Goal: Communication & Community: Participate in discussion

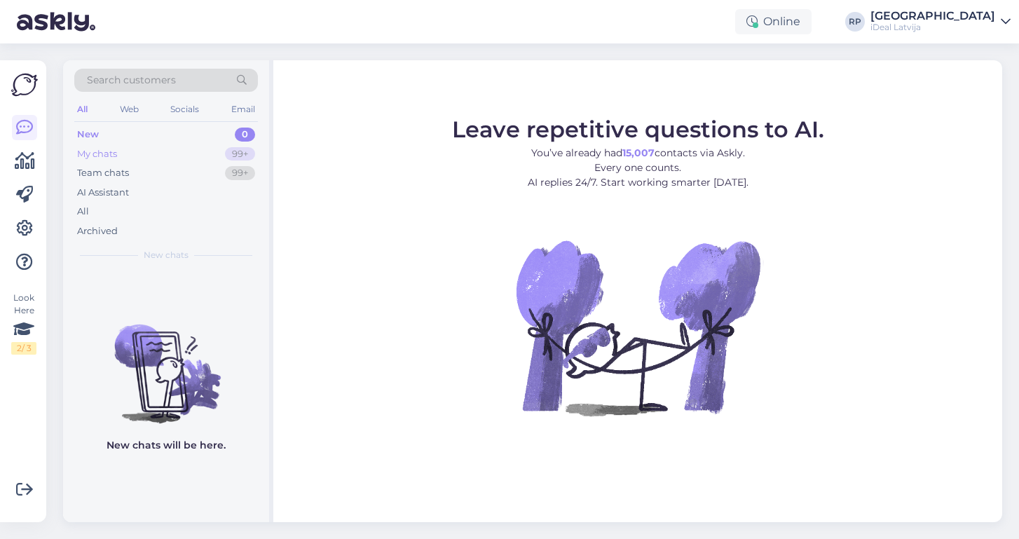
click at [128, 150] on div "My chats 99+" at bounding box center [166, 154] width 184 height 20
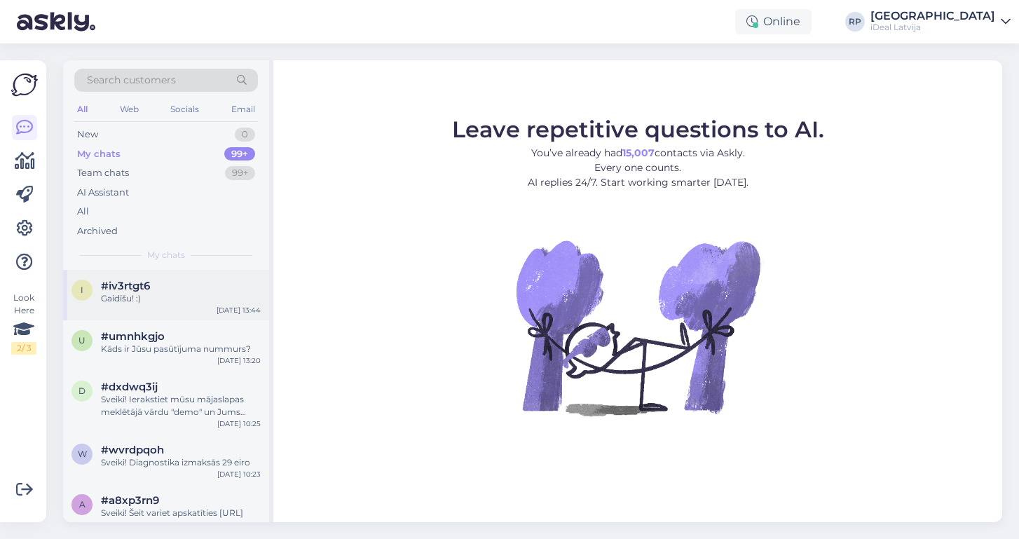
click at [142, 296] on div "Gaidīšu! :)" at bounding box center [181, 298] width 160 height 13
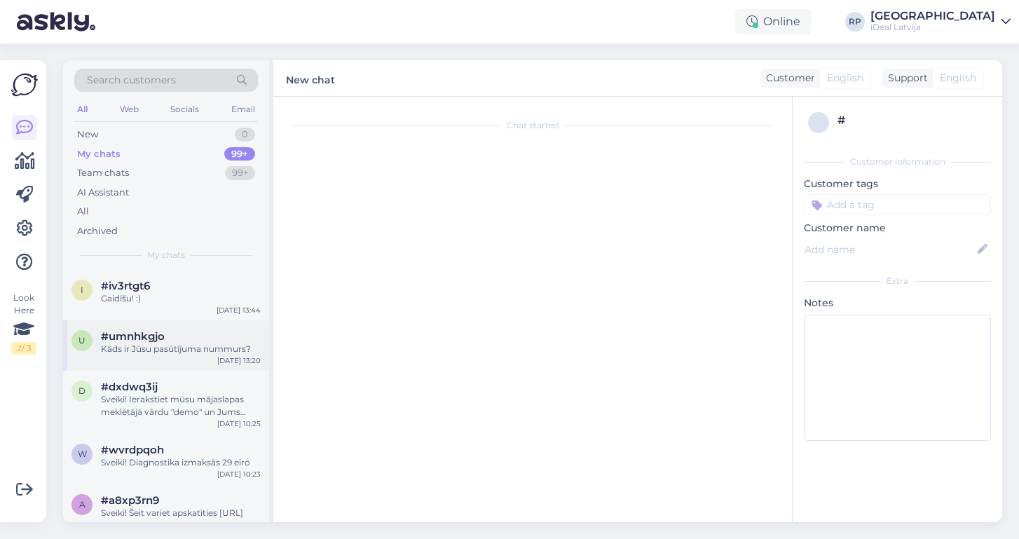
click at [152, 336] on span "#umnhkgjo" at bounding box center [133, 336] width 64 height 13
click at [196, 343] on div "Kāds ir Jūsu pasūtījuma nummurs?" at bounding box center [181, 349] width 160 height 13
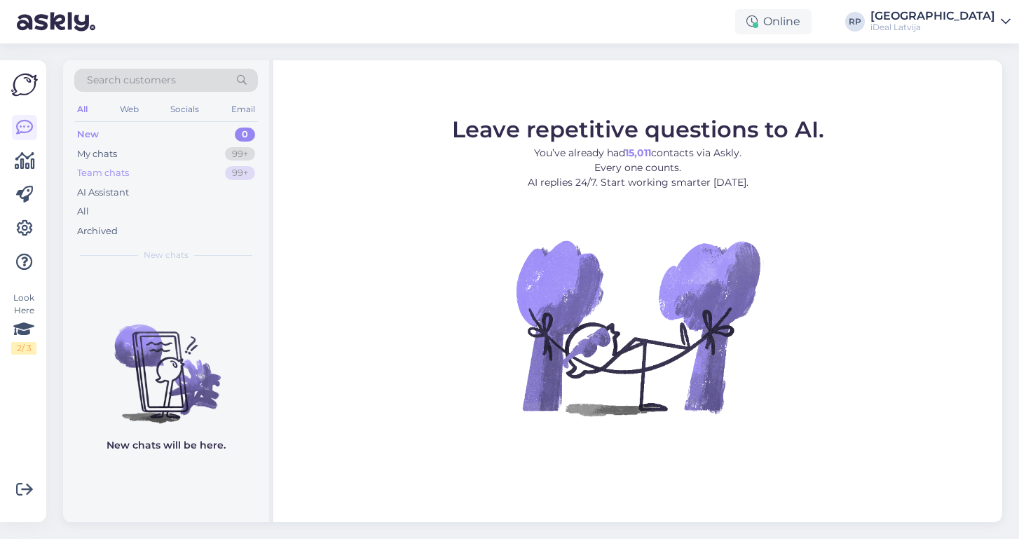
click at [120, 181] on div "Team chats 99+" at bounding box center [166, 173] width 184 height 20
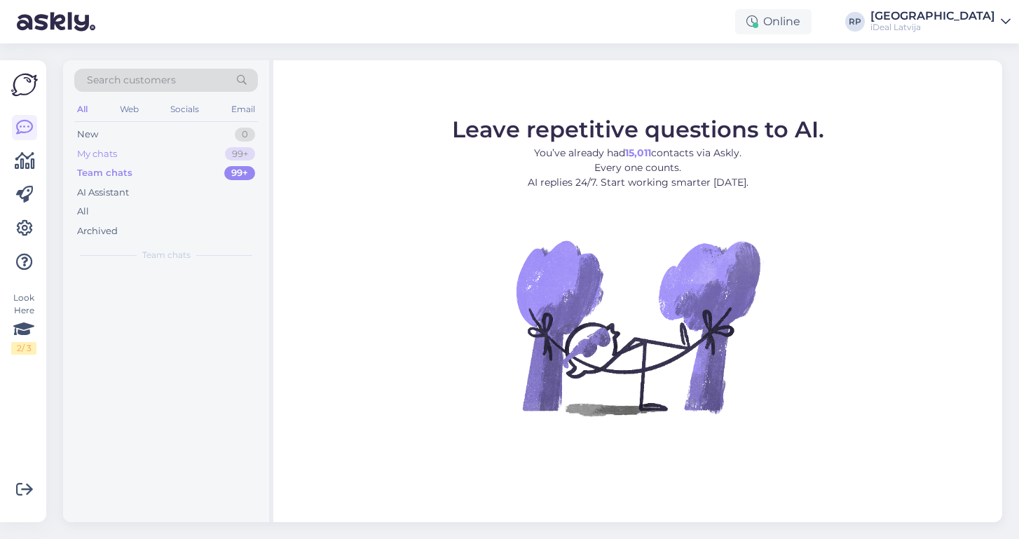
click at [134, 154] on div "My chats 99+" at bounding box center [166, 154] width 184 height 20
click at [114, 187] on div "AI Assistant" at bounding box center [103, 193] width 52 height 14
click at [113, 165] on div "Team chats 99+" at bounding box center [166, 173] width 184 height 20
click at [110, 144] on div "My chats 99+" at bounding box center [166, 154] width 184 height 20
click at [250, 151] on div "99+" at bounding box center [239, 154] width 31 height 14
